Goal: Book appointment/travel/reservation

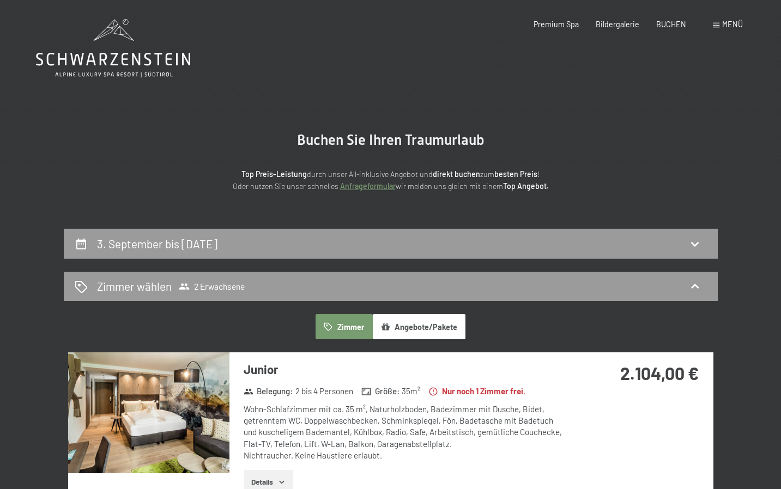
select select "[DATE]"
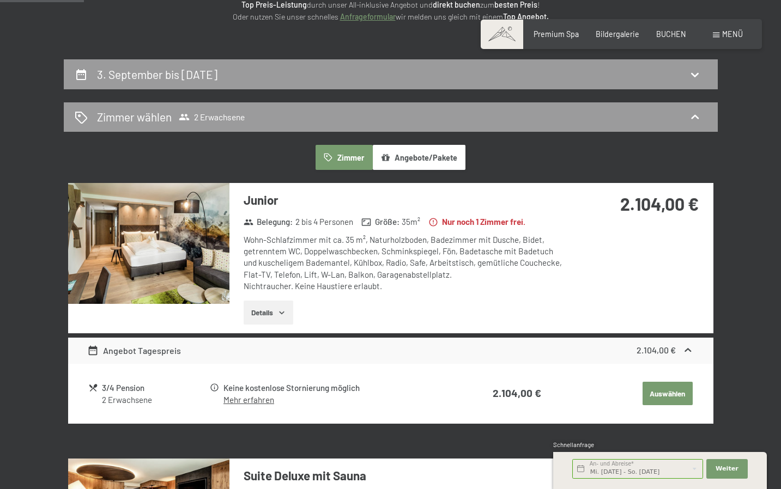
scroll to position [166, 0]
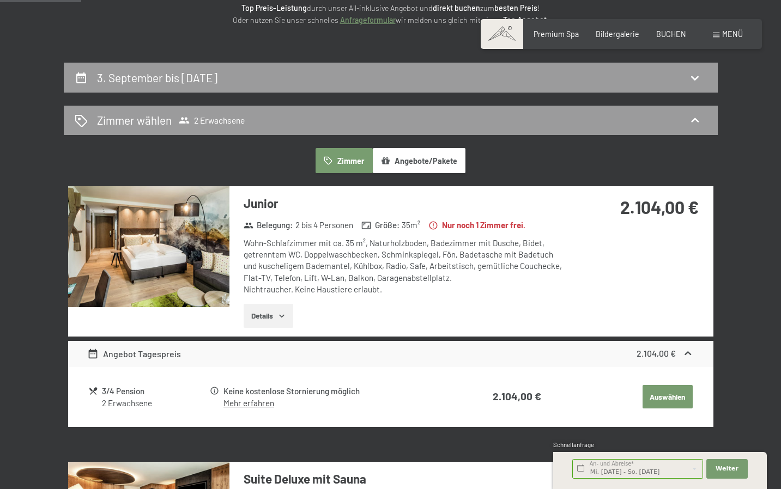
click at [285, 312] on icon "button" at bounding box center [281, 316] width 9 height 9
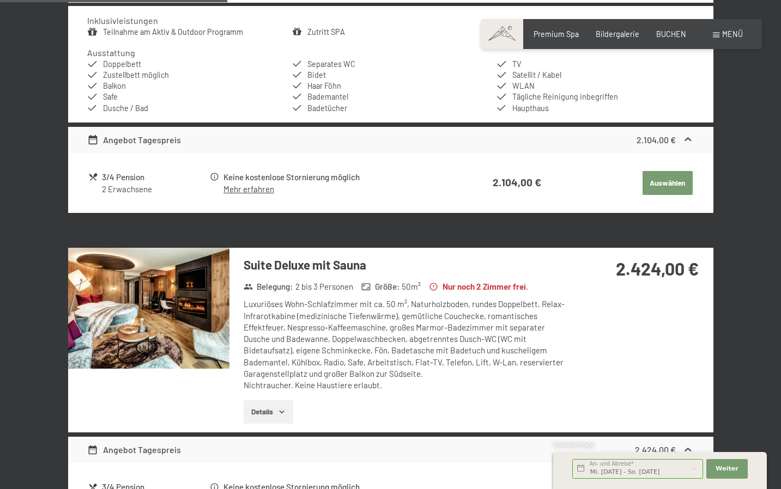
scroll to position [502, 0]
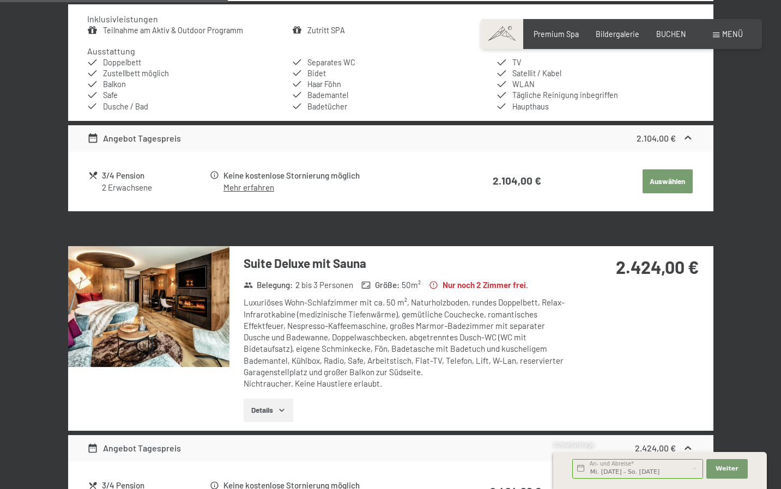
click at [260, 401] on button "Details" at bounding box center [268, 411] width 50 height 24
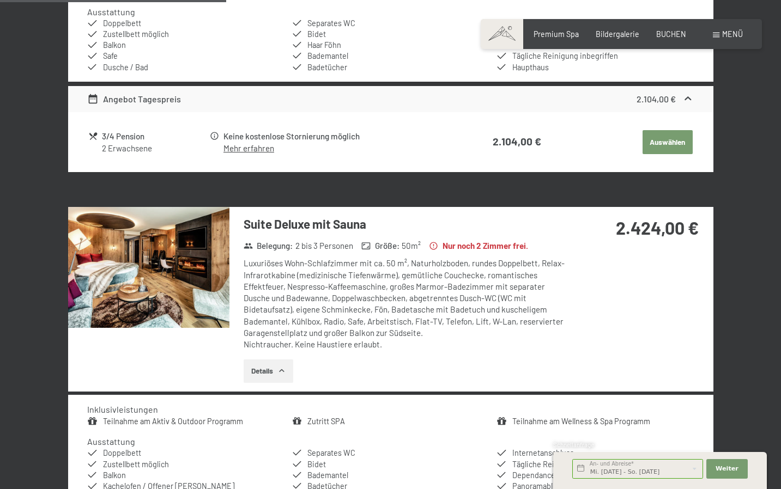
scroll to position [544, 0]
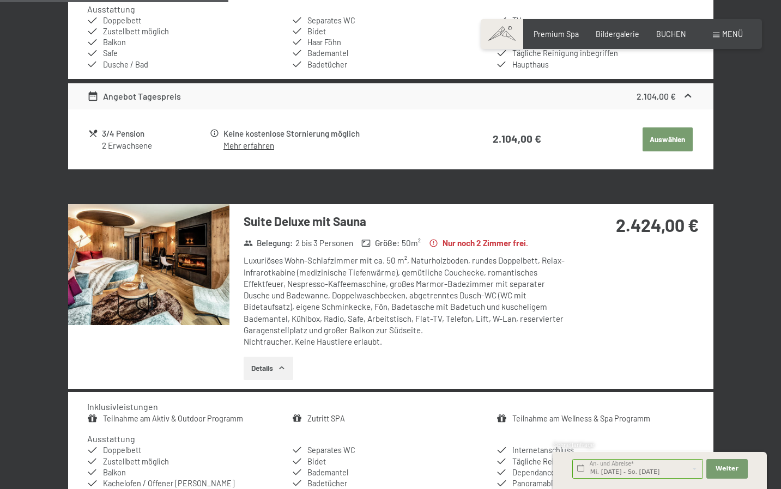
click at [163, 260] on img at bounding box center [148, 264] width 161 height 121
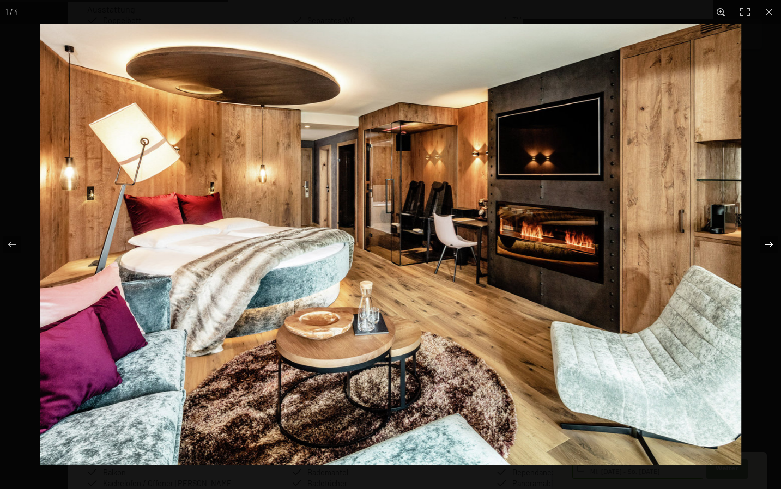
click at [772, 243] on button "button" at bounding box center [761, 244] width 38 height 54
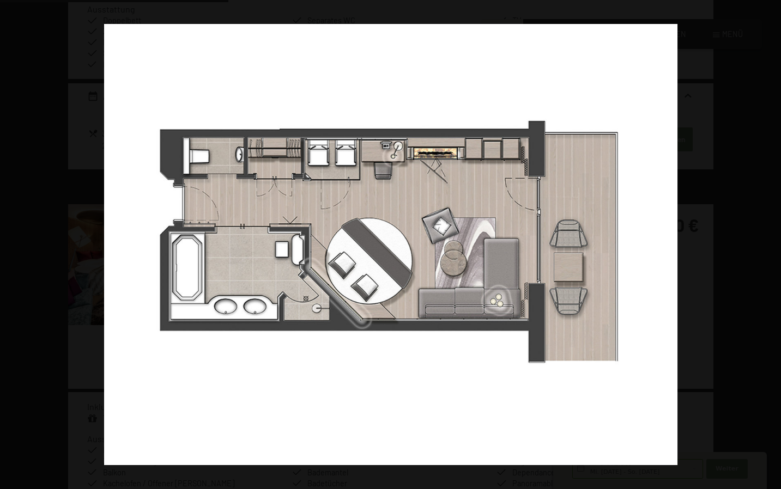
click at [772, 243] on button "button" at bounding box center [761, 244] width 38 height 54
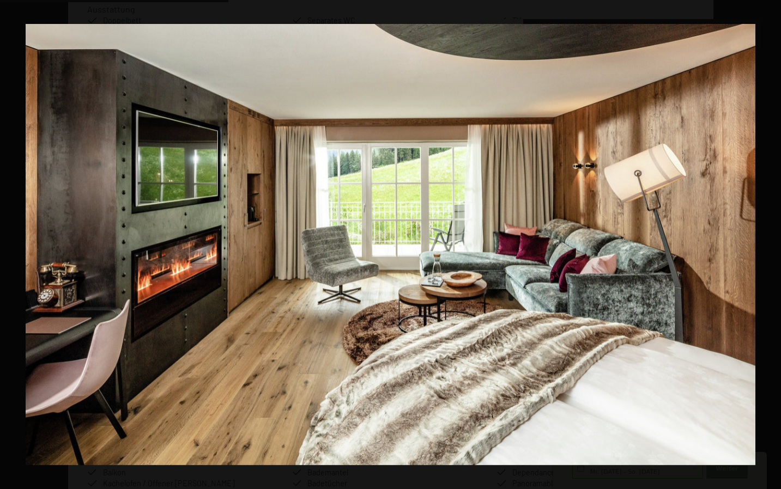
click at [772, 243] on button "button" at bounding box center [761, 244] width 38 height 54
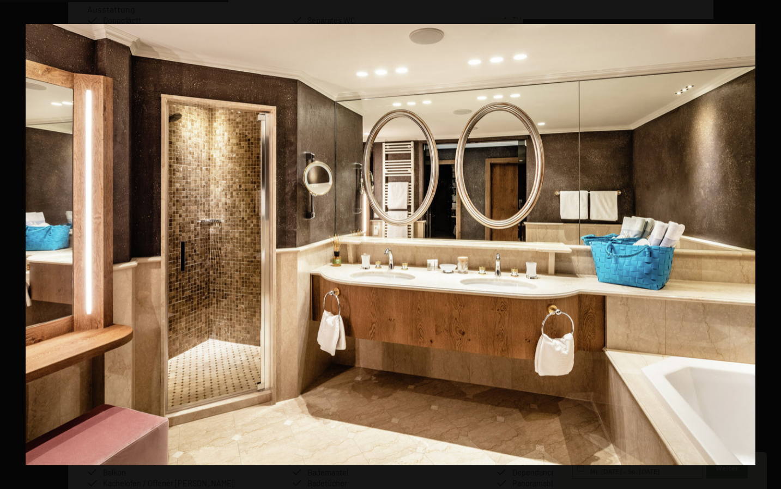
click at [772, 243] on button "button" at bounding box center [761, 244] width 38 height 54
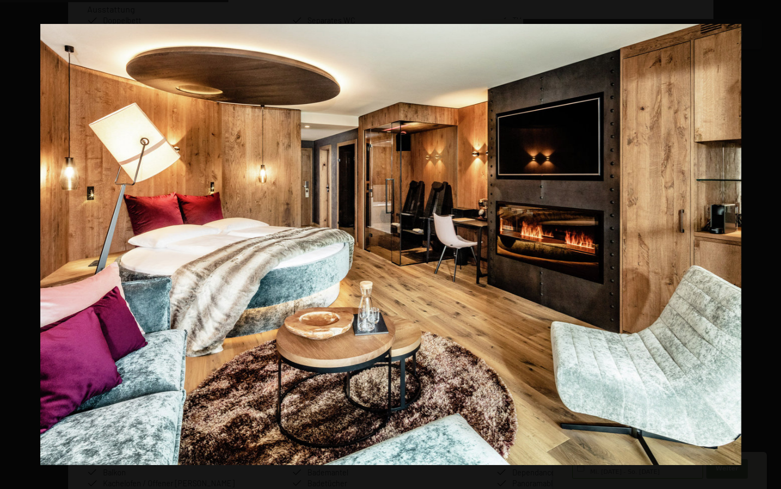
click at [772, 243] on button "button" at bounding box center [761, 244] width 38 height 54
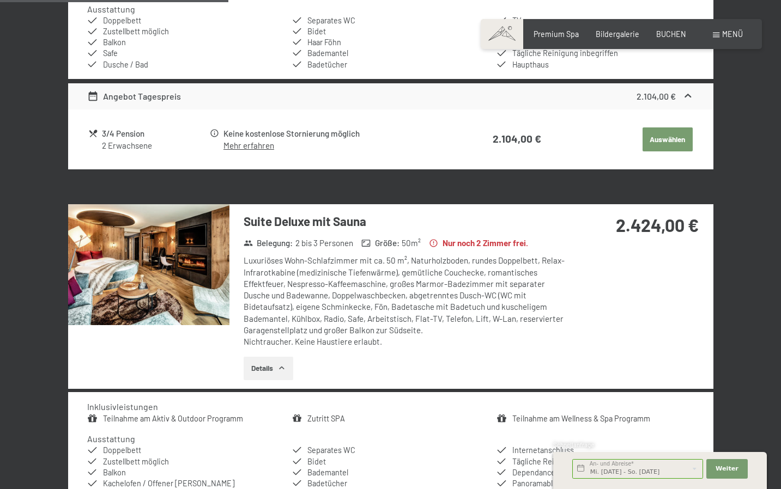
click at [0, 0] on button "button" at bounding box center [0, 0] width 0 height 0
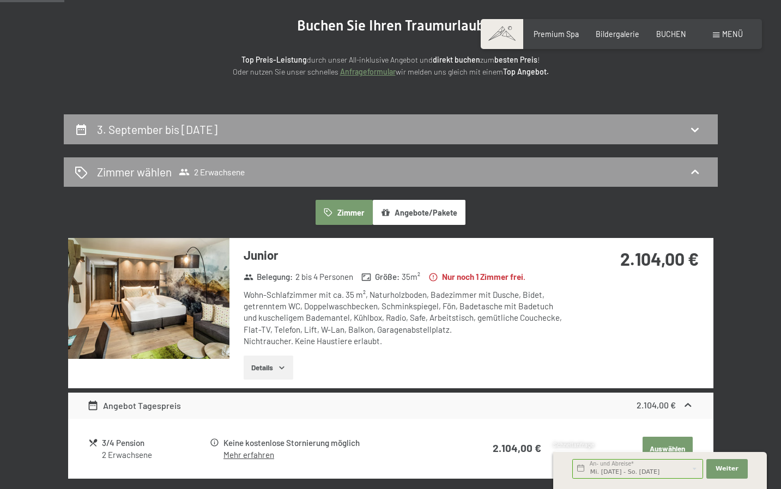
scroll to position [148, 0]
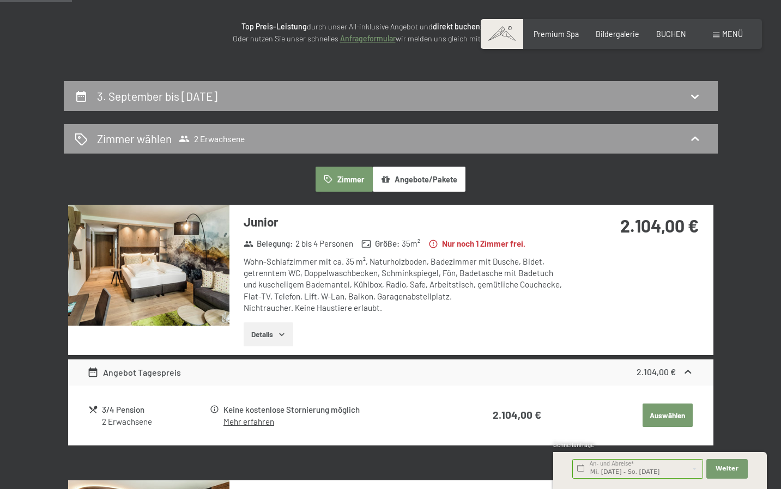
click at [283, 331] on icon "button" at bounding box center [281, 334] width 9 height 9
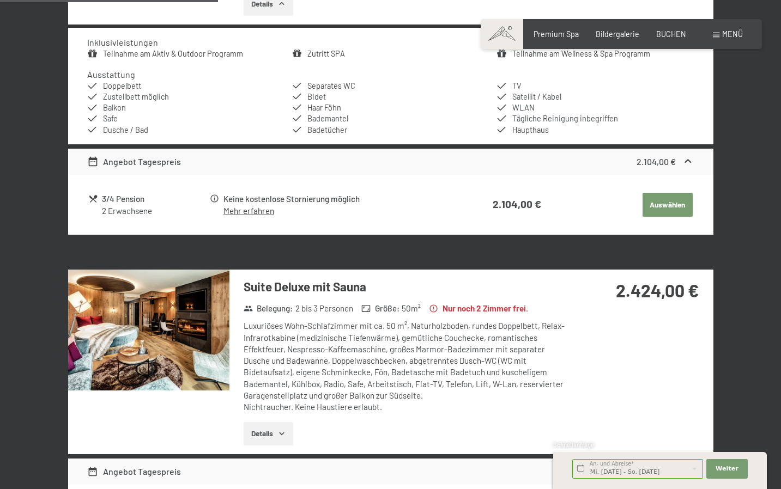
scroll to position [478, 0]
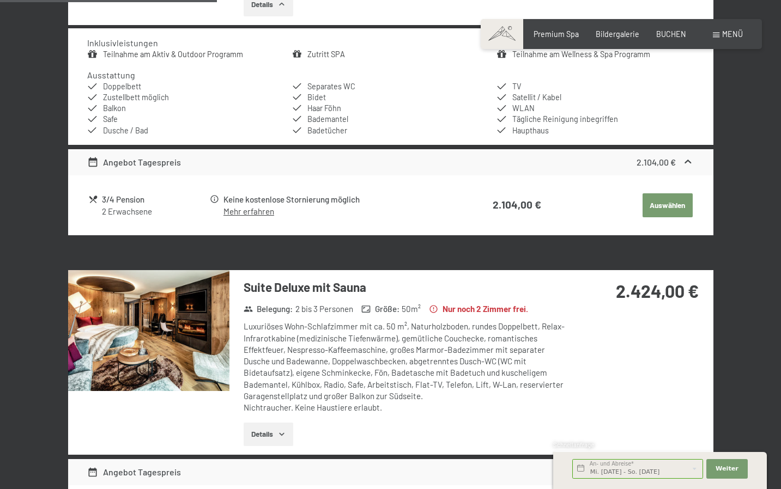
click at [283, 430] on icon "button" at bounding box center [281, 434] width 9 height 9
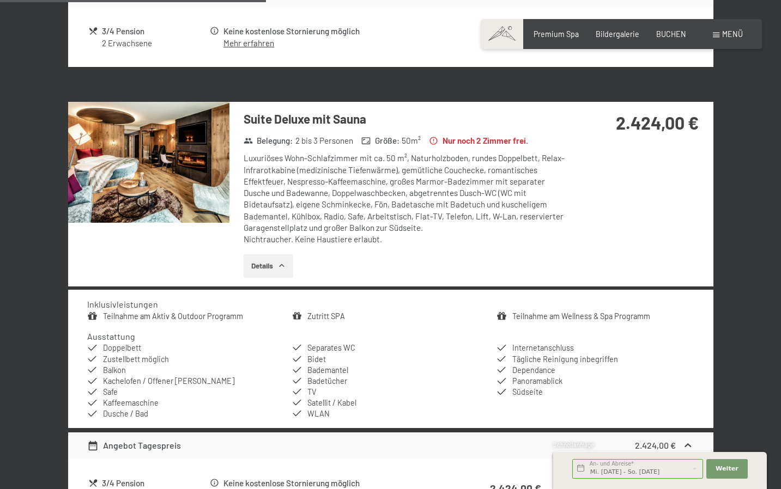
scroll to position [630, 0]
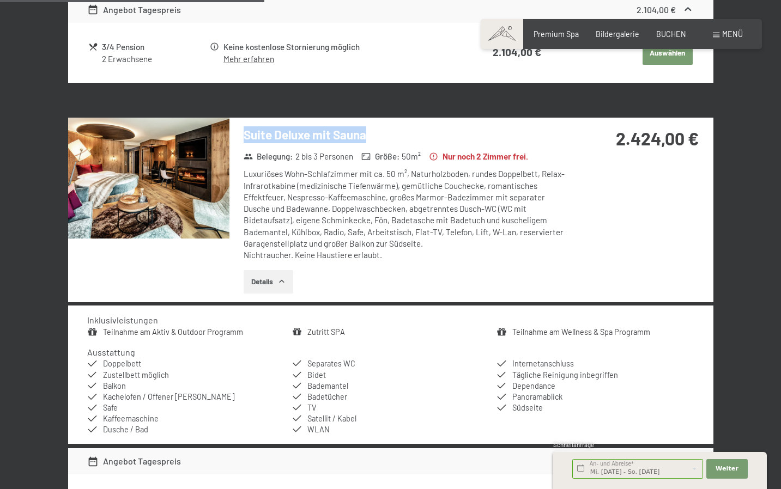
drag, startPoint x: 367, startPoint y: 132, endPoint x: 243, endPoint y: 132, distance: 123.6
click at [243, 132] on div "Suite Deluxe mit Sauna Belegung : 2 bis 3 Personen Größe : 50 m² Nur noch 2 Zim…" at bounding box center [398, 210] width 339 height 185
copy h3 "Suite Deluxe mit Sauna"
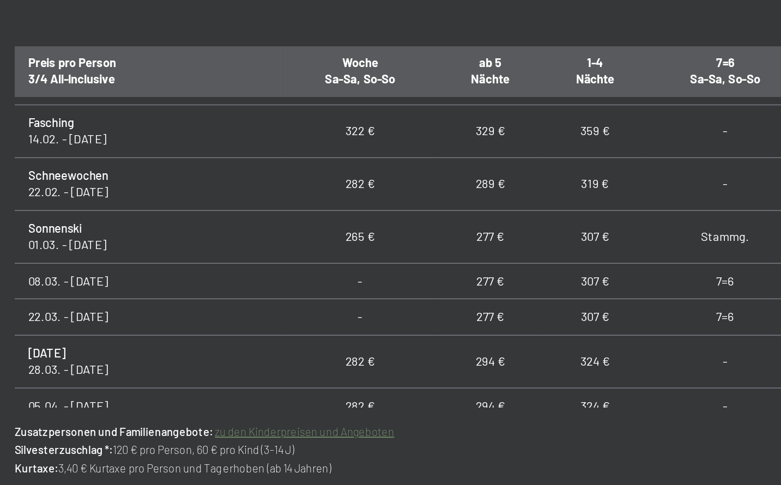
scroll to position [566, 0]
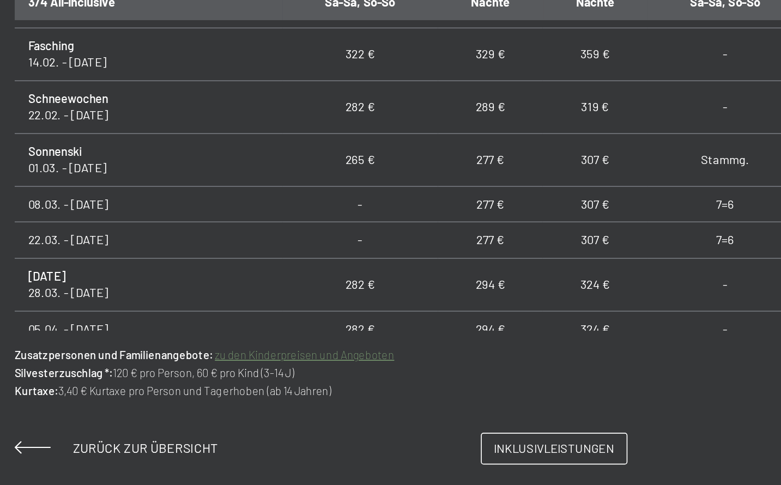
click at [183, 389] on link "zu den Kinderpreisen und Angeboten" at bounding box center [236, 393] width 107 height 8
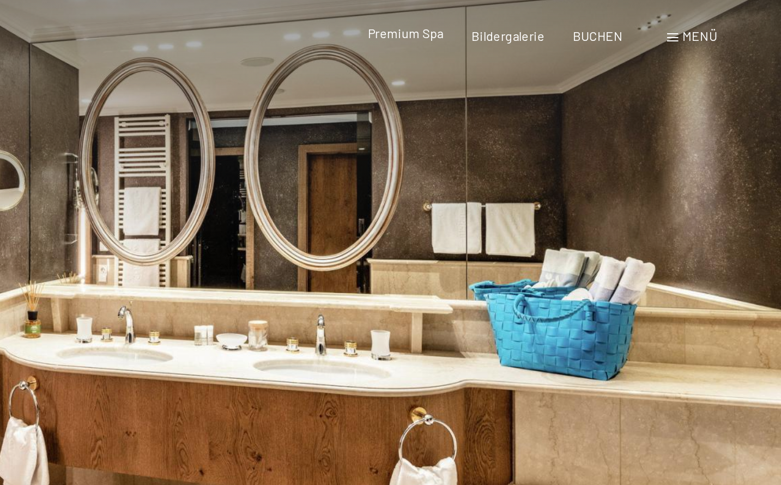
click at [533, 22] on span "Premium Spa" at bounding box center [555, 22] width 45 height 9
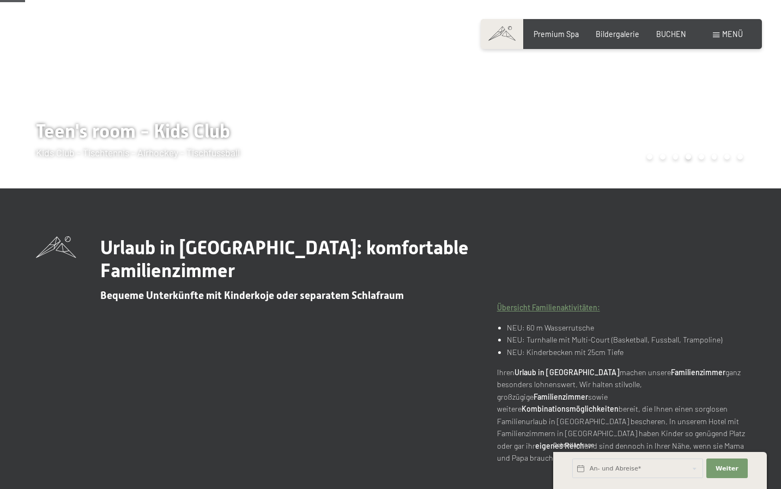
scroll to position [127, 0]
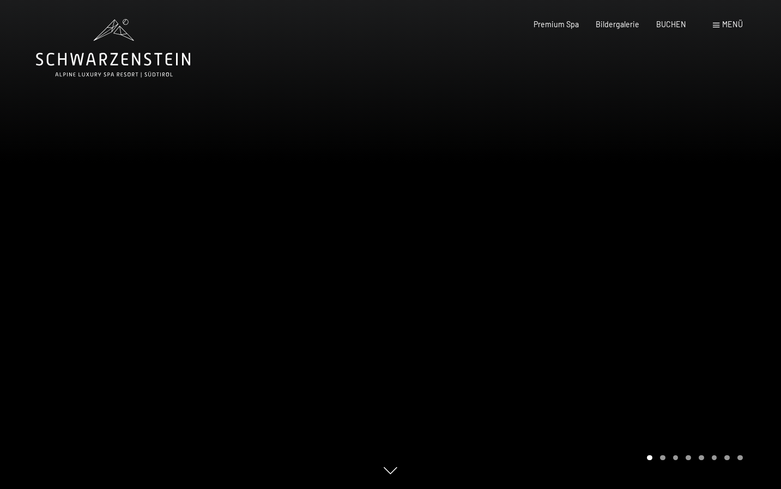
click at [472, 271] on div at bounding box center [586, 244] width 391 height 489
